Goal: Navigation & Orientation: Go to known website

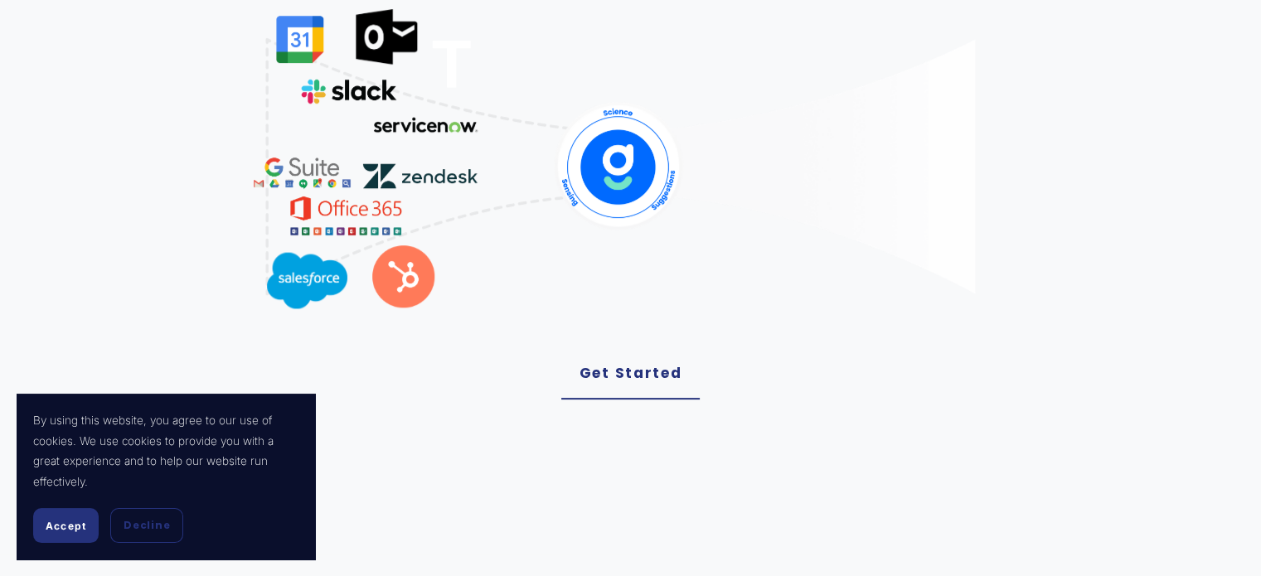
scroll to position [497, 0]
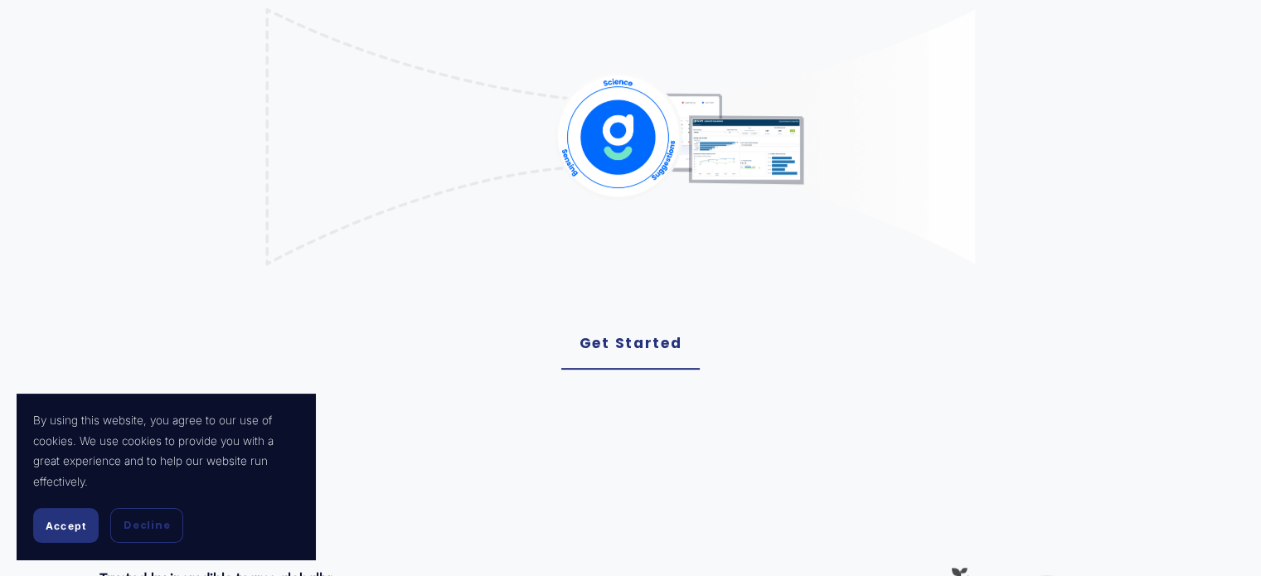
click at [657, 345] on link "Get Started" at bounding box center [630, 343] width 139 height 51
